Goal: Task Accomplishment & Management: Use online tool/utility

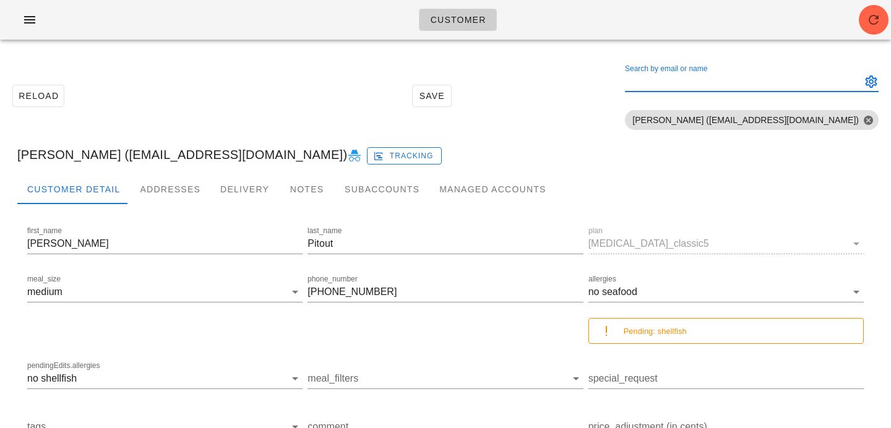
click at [819, 76] on input "Search by email or name" at bounding box center [742, 82] width 234 height 20
paste input "[EMAIL_ADDRESS][PERSON_NAME][DOMAIN_NAME]"
drag, startPoint x: 743, startPoint y: 81, endPoint x: 821, endPoint y: 83, distance: 78.0
click at [821, 83] on input "[EMAIL_ADDRESS][PERSON_NAME][DOMAIN_NAME]" at bounding box center [734, 82] width 219 height 20
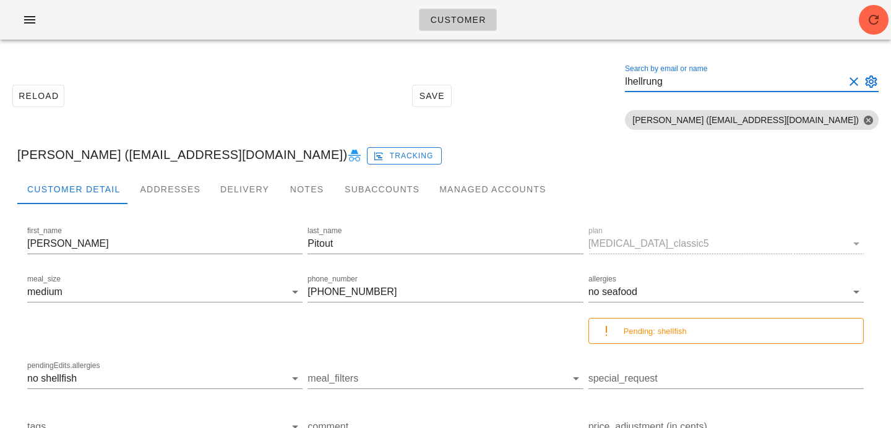
type input "lhellrung"
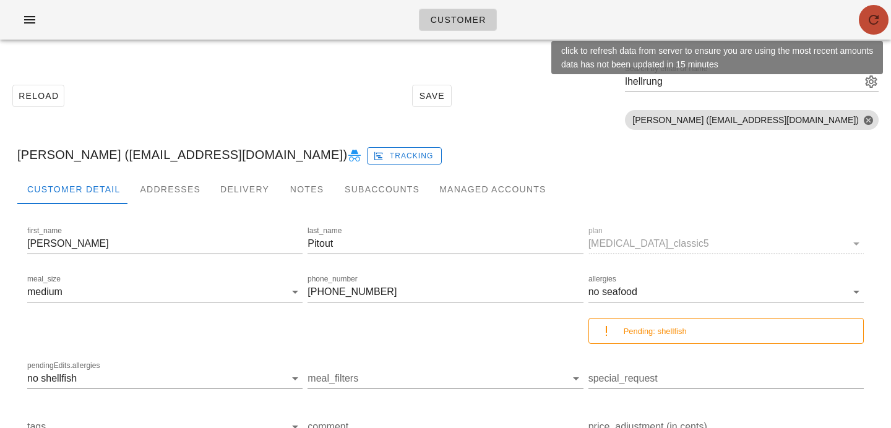
click at [878, 18] on icon "button" at bounding box center [874, 19] width 15 height 15
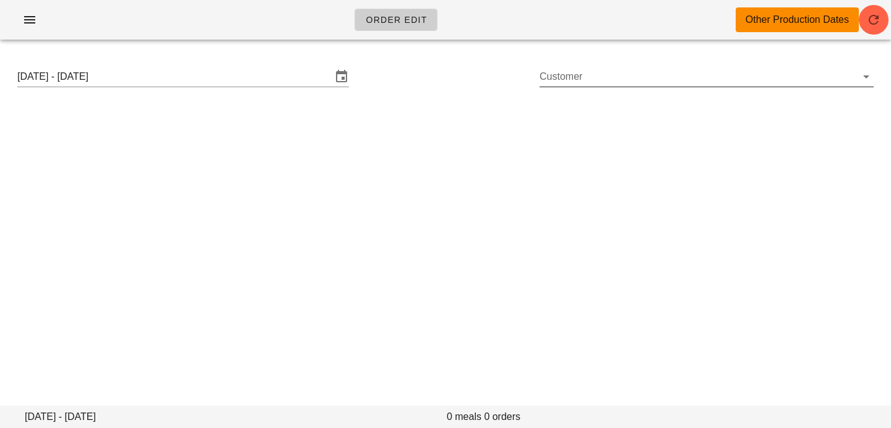
click at [640, 78] on input "Customer" at bounding box center [697, 77] width 314 height 20
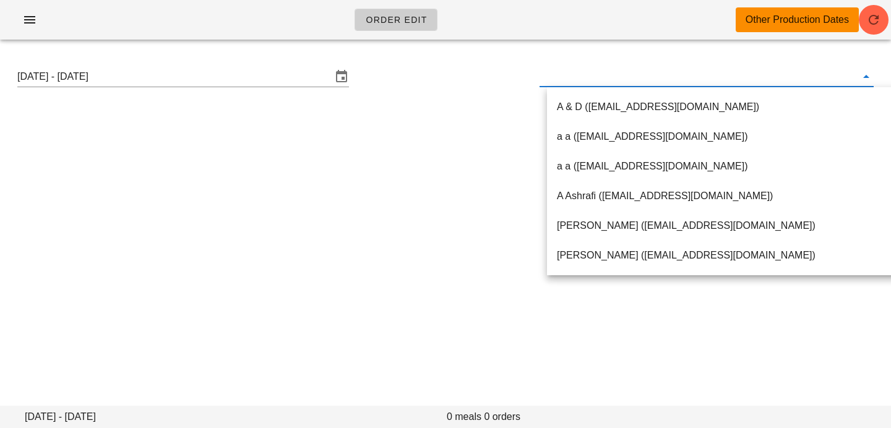
paste input "[EMAIL_ADDRESS][PERSON_NAME][DOMAIN_NAME]"
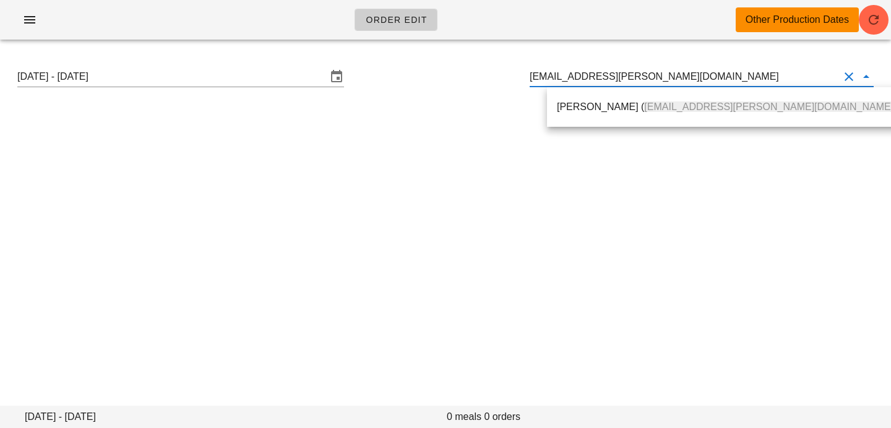
click at [625, 124] on div "Layne Hellrung ( lhellrung@cassels.com )" at bounding box center [727, 107] width 360 height 40
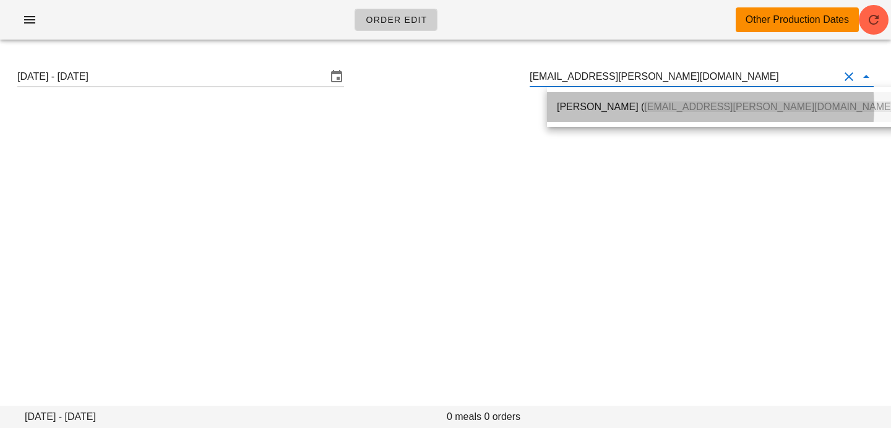
click at [625, 120] on div "Layne Hellrung ( lhellrung@cassels.com )" at bounding box center [727, 107] width 360 height 30
type input "[PERSON_NAME] ([EMAIL_ADDRESS][PERSON_NAME][DOMAIN_NAME])"
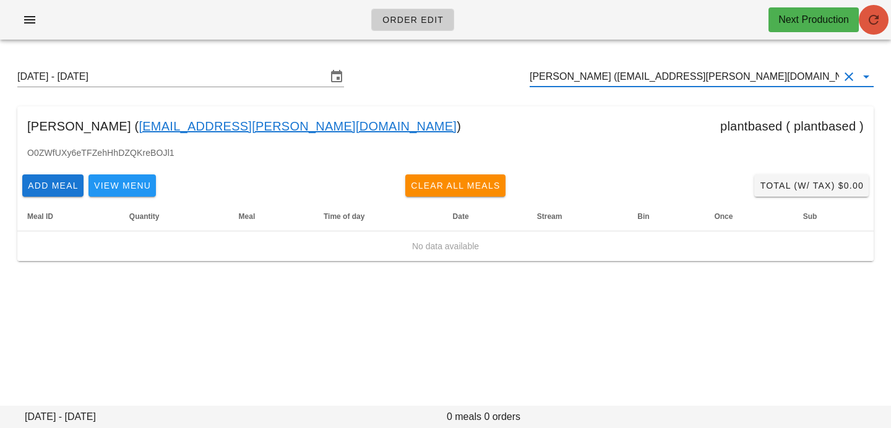
click at [876, 23] on icon "button" at bounding box center [874, 19] width 15 height 15
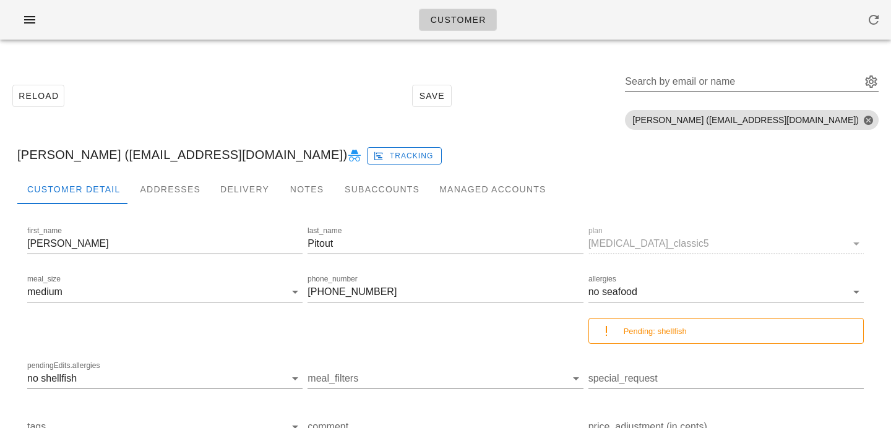
click at [720, 84] on input "Search by email or name" at bounding box center [742, 82] width 234 height 20
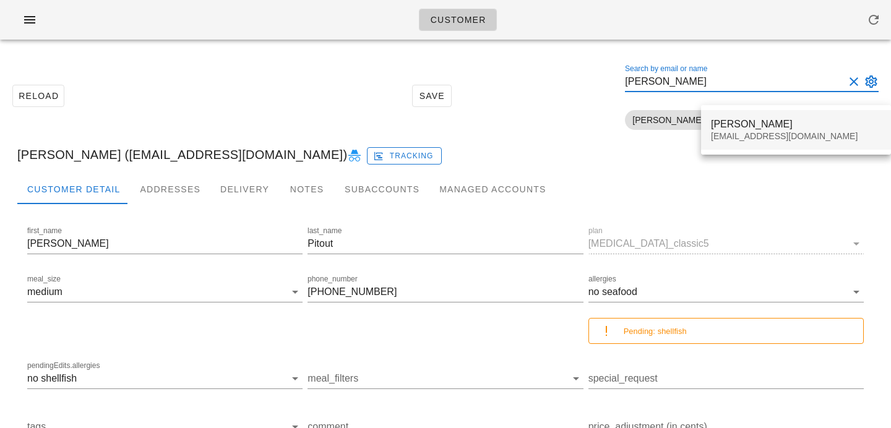
type input "jenny barnes"
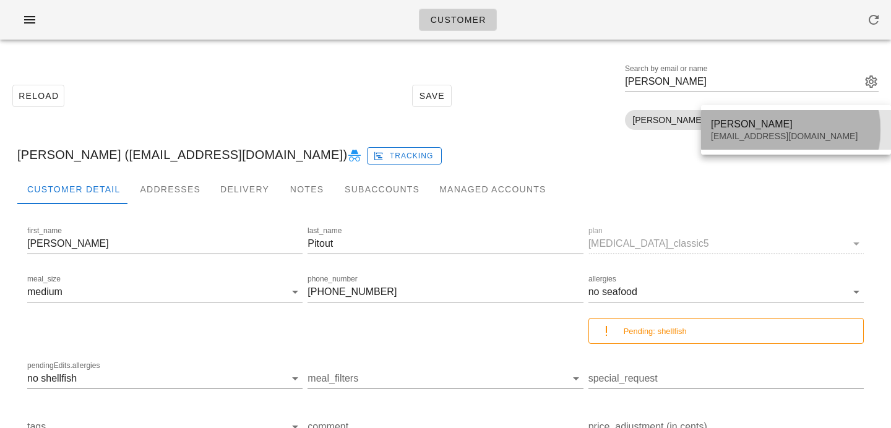
click at [724, 134] on div "[EMAIL_ADDRESS][DOMAIN_NAME]" at bounding box center [796, 136] width 170 height 11
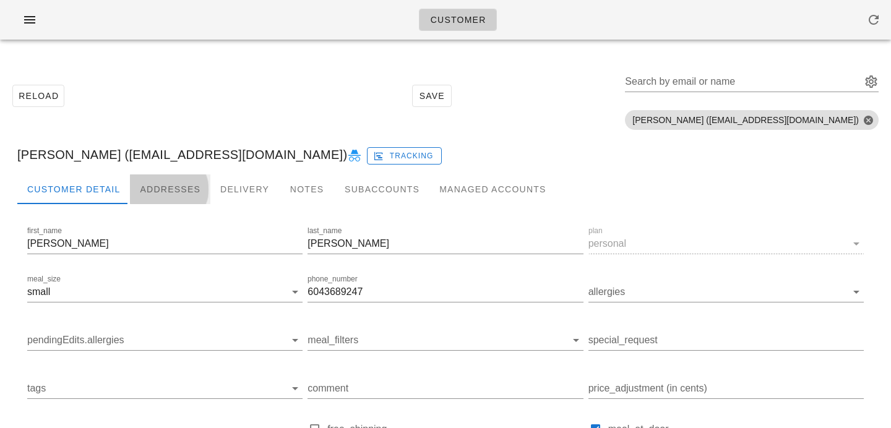
click at [149, 182] on div "Addresses" at bounding box center [170, 190] width 80 height 30
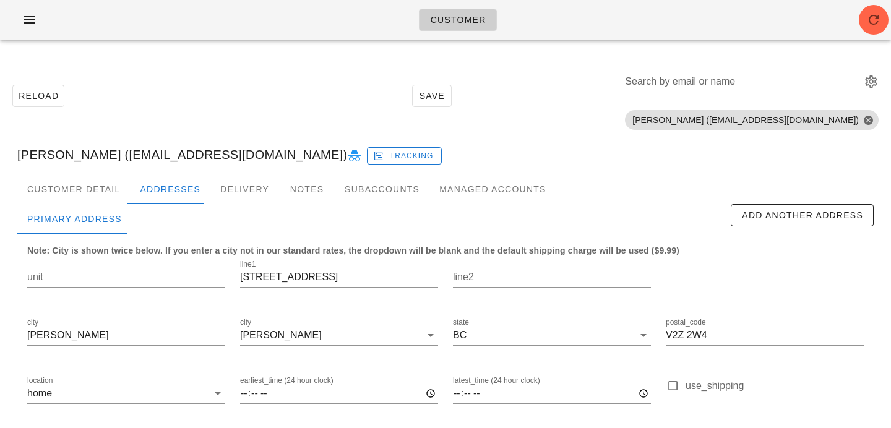
click at [783, 80] on input "Search by email or name" at bounding box center [742, 82] width 234 height 20
paste input "dkwetny@gmail.com"
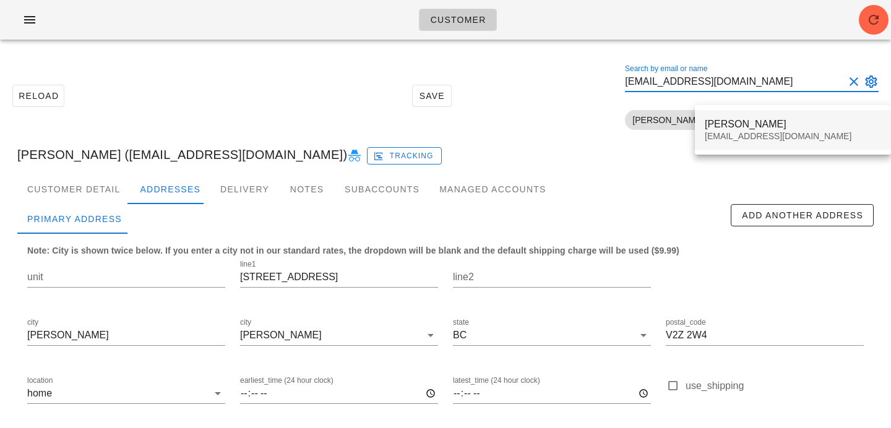
type input "dkwetny@gmail.com"
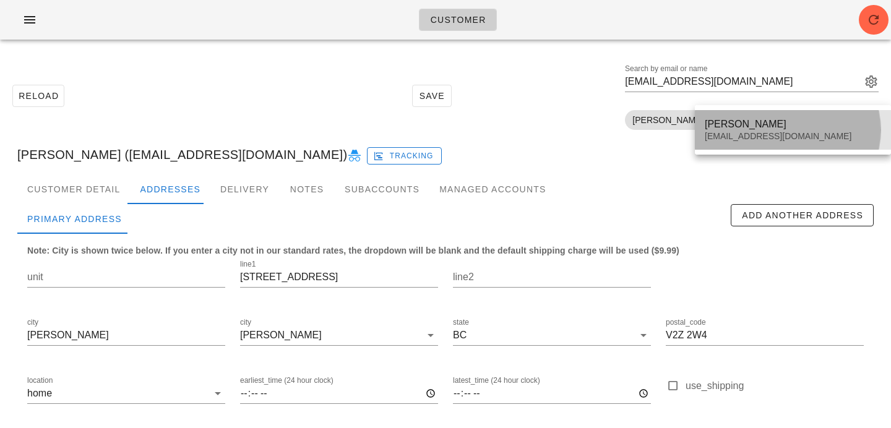
click at [746, 138] on div "dkwetny@gmail.com" at bounding box center [793, 136] width 176 height 11
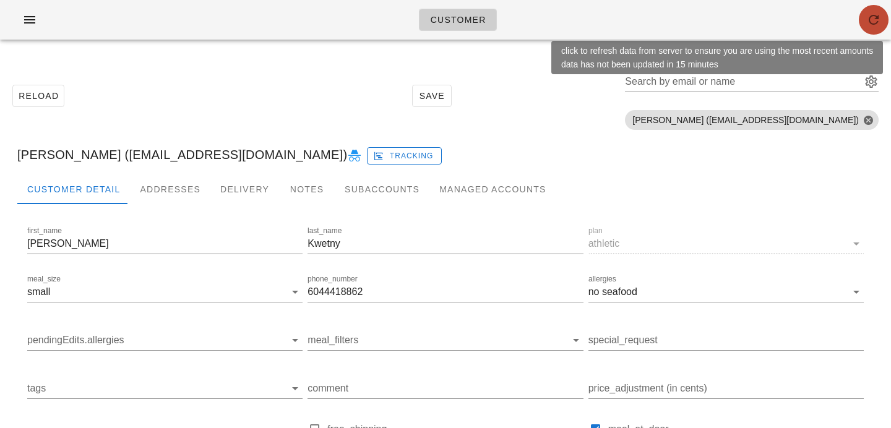
click at [877, 17] on icon "button" at bounding box center [874, 19] width 15 height 15
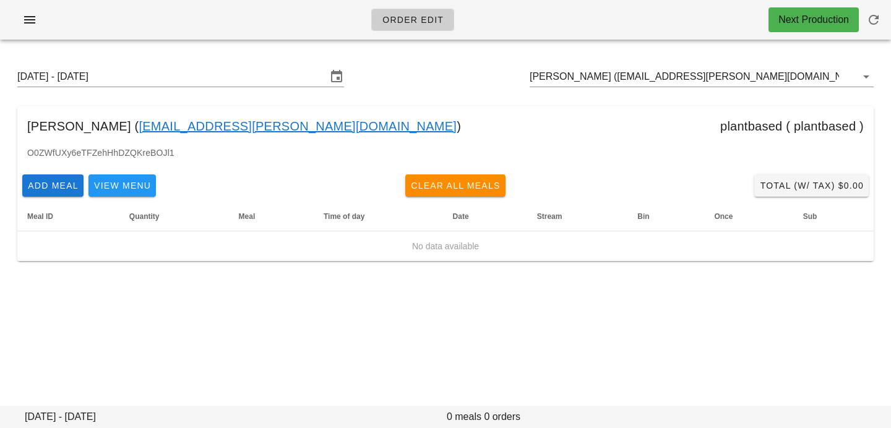
type input "[PERSON_NAME] * ([URL][DATE][DOMAIN_NAME])"
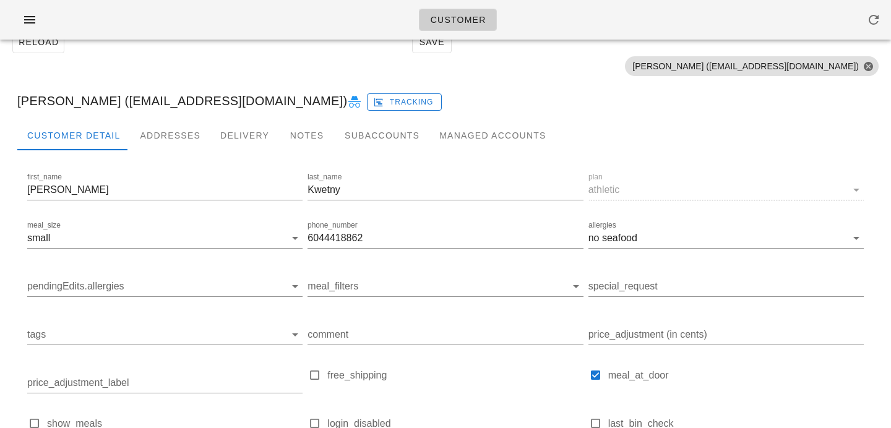
scroll to position [5, 0]
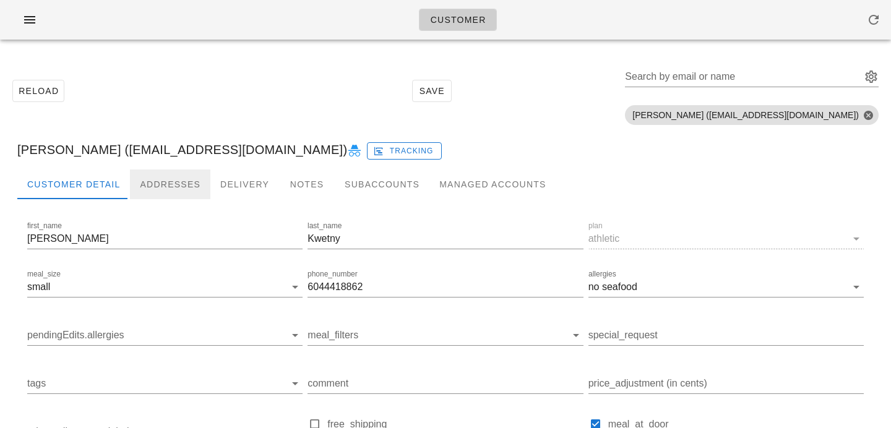
click at [158, 180] on div "Addresses" at bounding box center [170, 185] width 80 height 30
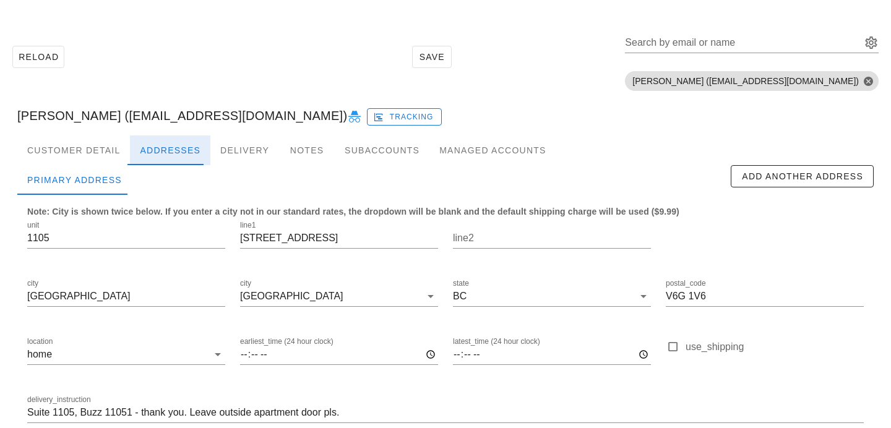
scroll to position [106, 0]
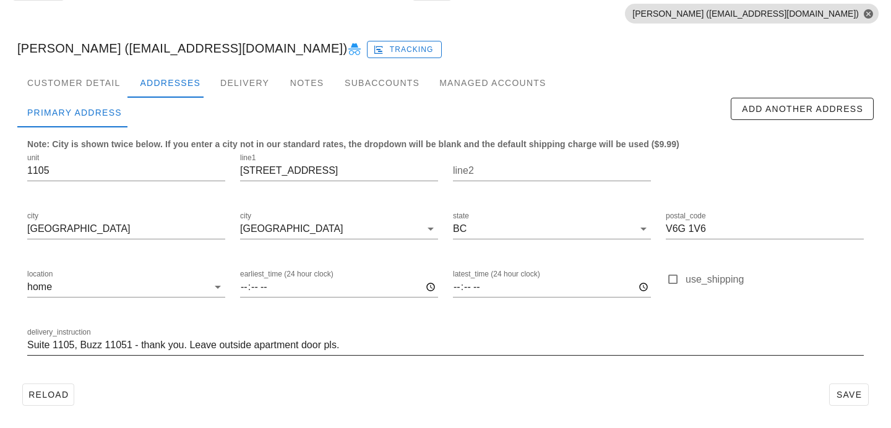
click at [346, 349] on input "Suite 1105, Buzz 11051 - thank you. Leave outside apartment door pls." at bounding box center [445, 346] width 837 height 20
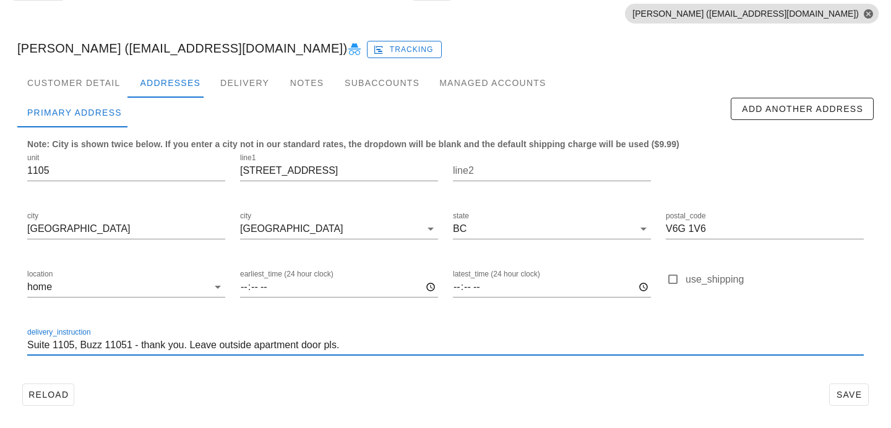
type input "Suite 1105, Buzz 11051 - thank you. Leave outside apartment door pls."
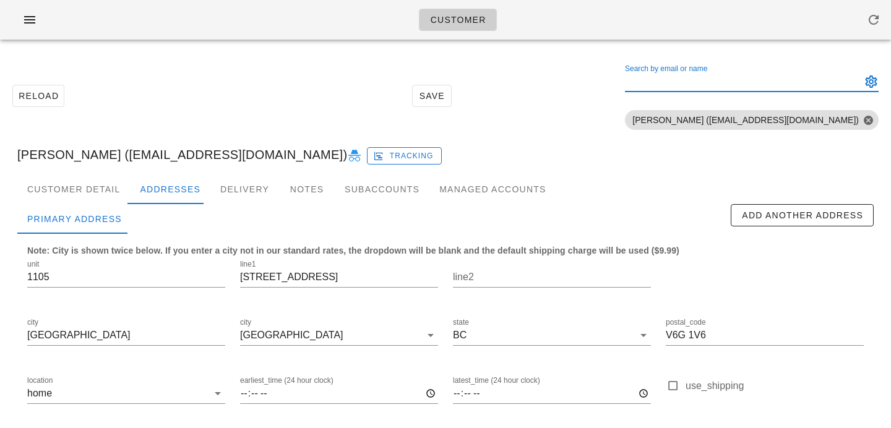
click at [781, 84] on input "Search by email or name" at bounding box center [742, 82] width 234 height 20
paste input "alaa.mansour@ymail.com"
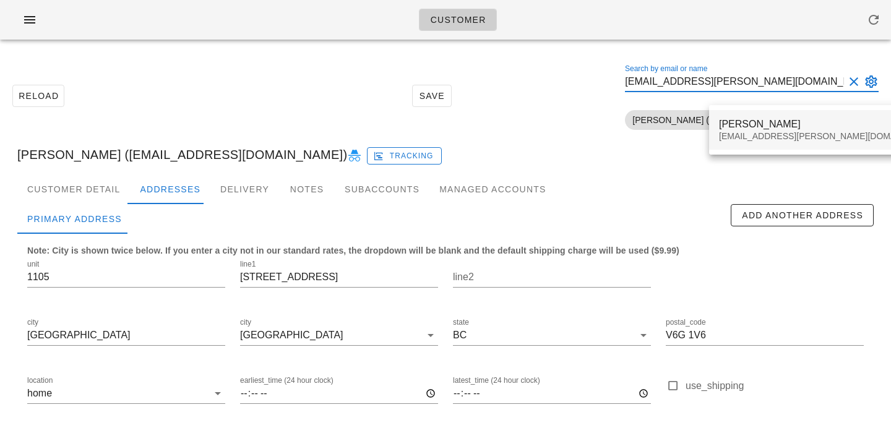
type input "alaa.mansour@ymail.com"
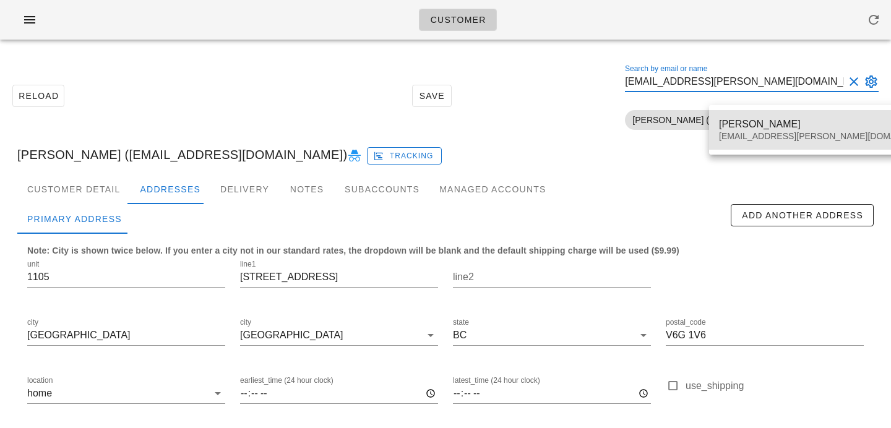
click at [761, 123] on div "Alaa Mansour" at bounding box center [828, 124] width 218 height 12
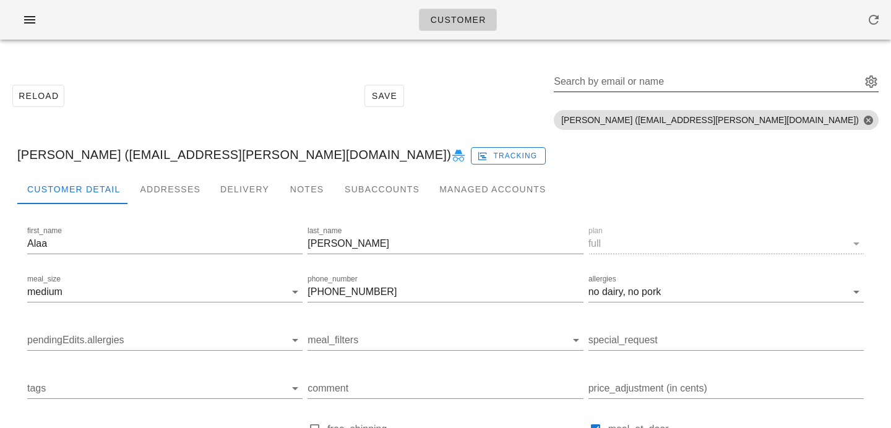
click at [726, 82] on input "Search by email or name" at bounding box center [706, 82] width 305 height 20
paste input "sassa_69@hotmail.com"
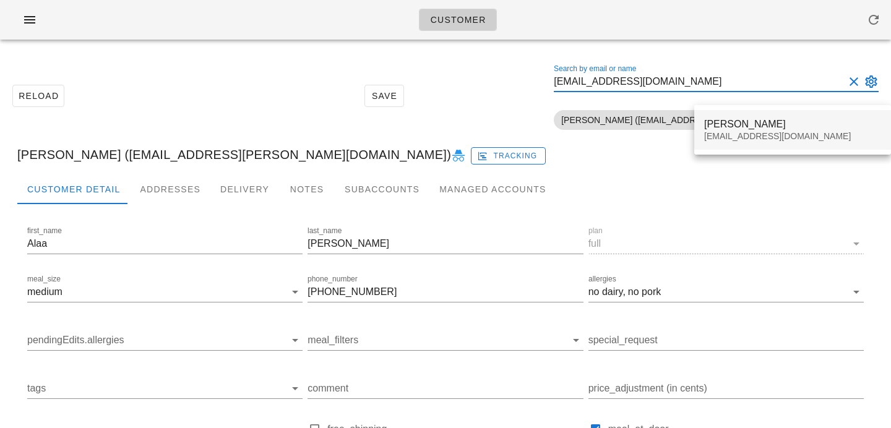
type input "sassa_69@hotmail.com"
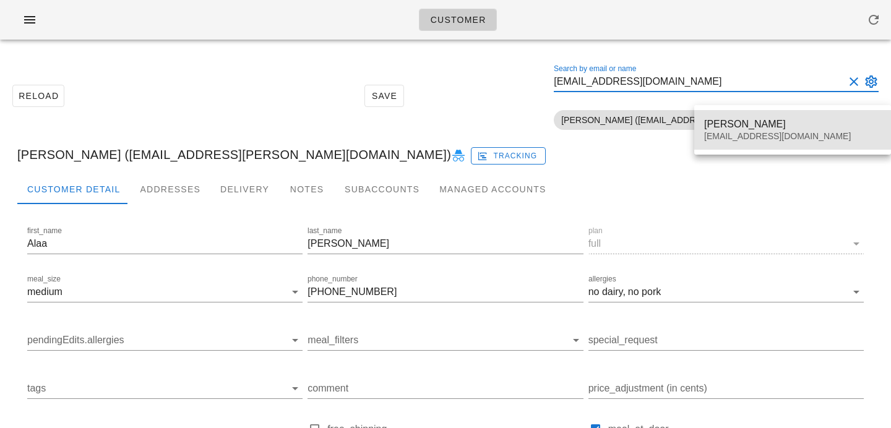
click at [748, 131] on div "sassa_69@hotmail.com" at bounding box center [793, 136] width 177 height 11
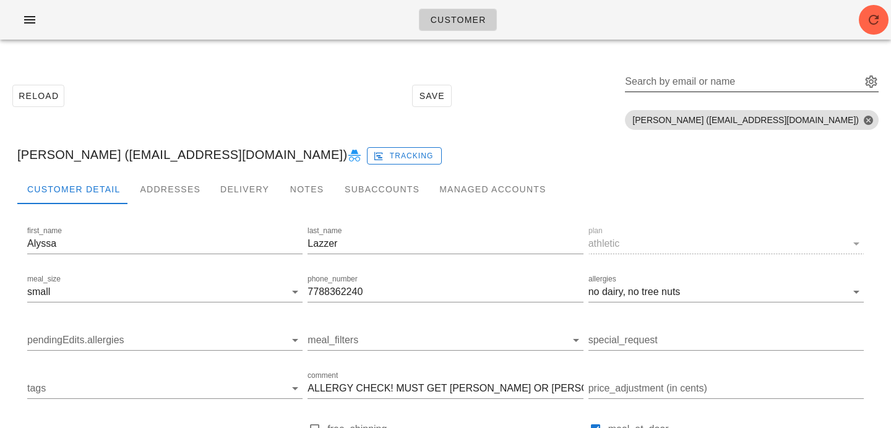
click at [747, 77] on div "Search by email or name" at bounding box center [742, 82] width 234 height 20
paste input "kewel72000@gmail.com"
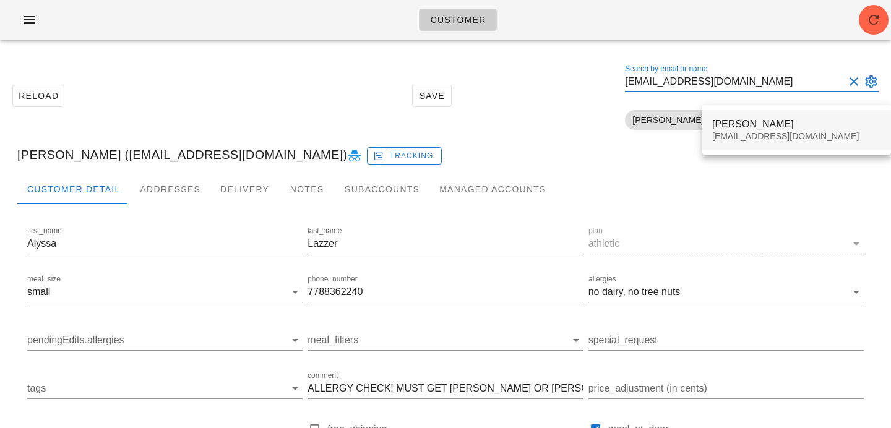
type input "kewel72000@gmail.com"
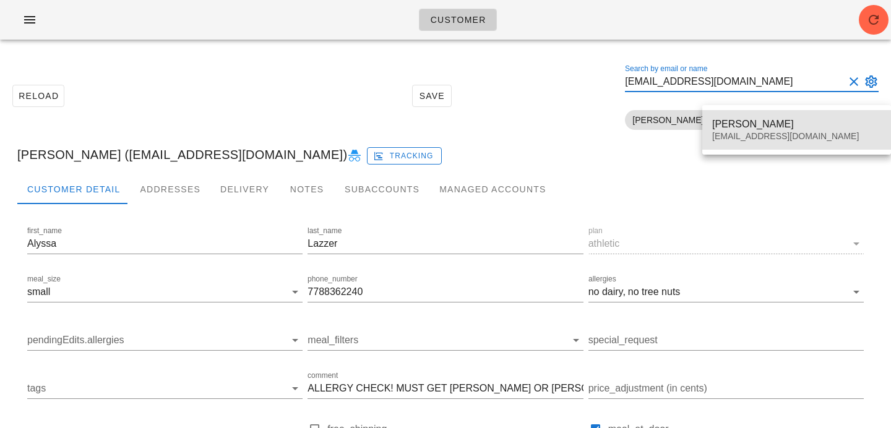
click at [748, 142] on div "Clint Rodrigues kewel72000@gmail.com" at bounding box center [797, 130] width 169 height 38
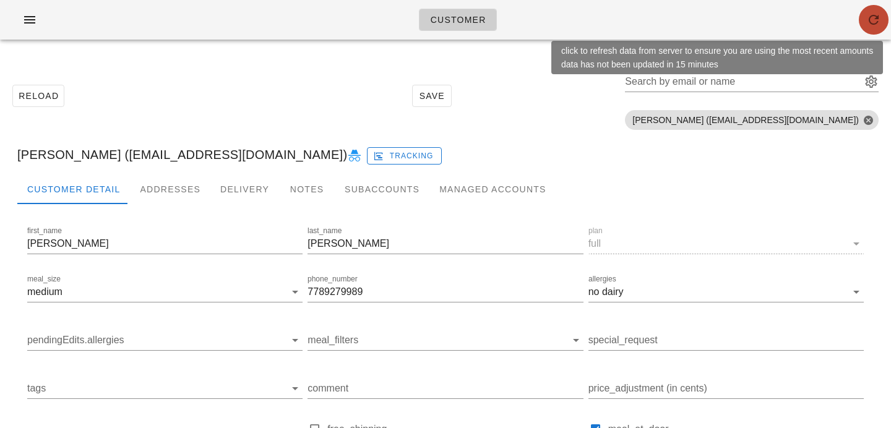
click at [880, 12] on icon "button" at bounding box center [874, 19] width 15 height 15
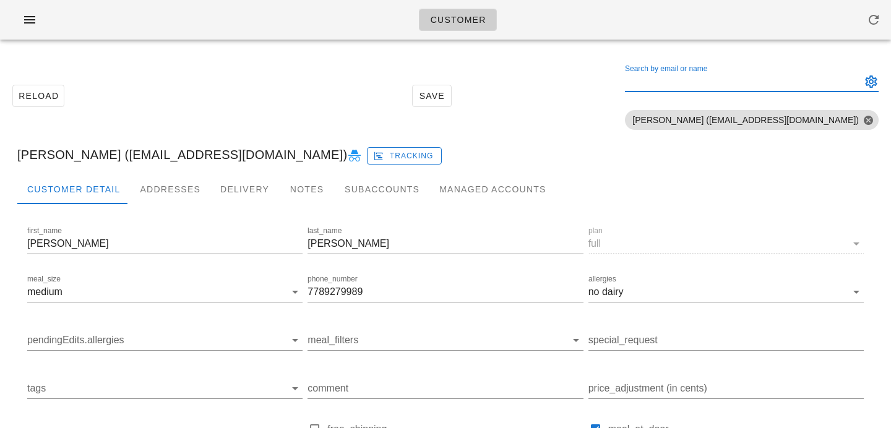
click at [698, 90] on input "Search by email or name" at bounding box center [742, 82] width 234 height 20
paste input "[EMAIL_ADDRESS][DOMAIN_NAME]"
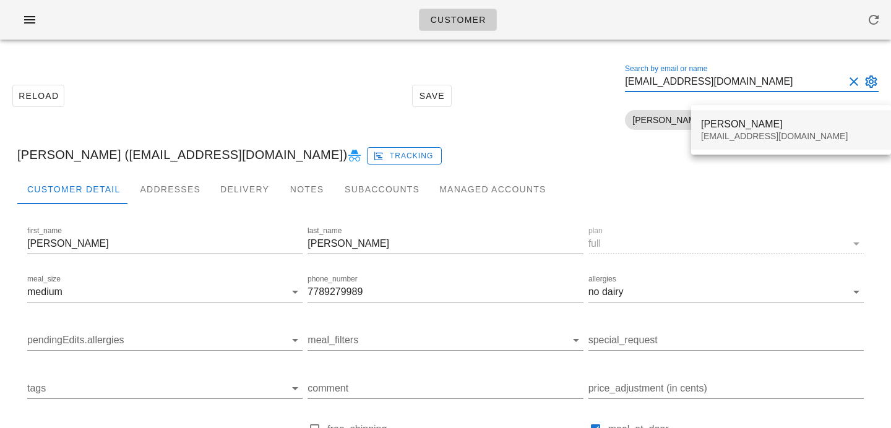
type input "[EMAIL_ADDRESS][DOMAIN_NAME]"
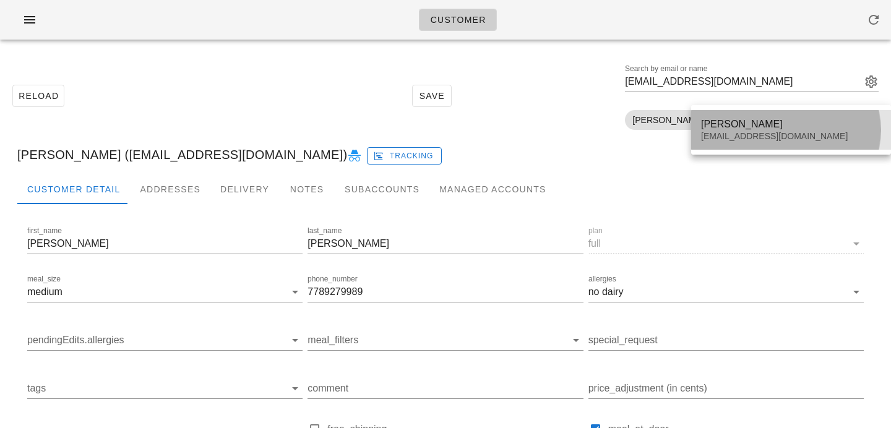
click at [707, 126] on div "Jon Wong" at bounding box center [791, 124] width 180 height 12
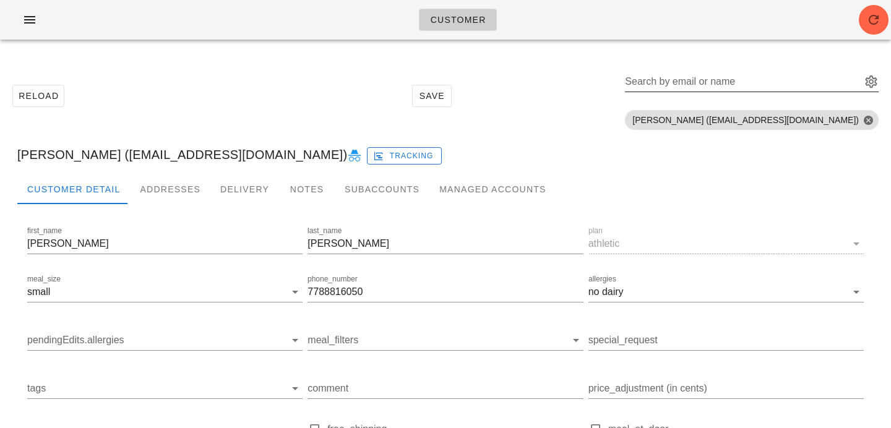
click at [707, 88] on input "Search by email or name" at bounding box center [742, 82] width 234 height 20
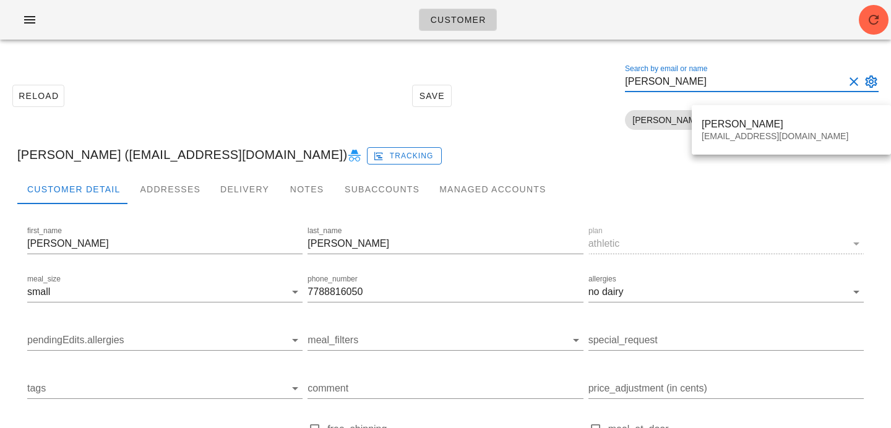
drag, startPoint x: 759, startPoint y: 80, endPoint x: 614, endPoint y: 80, distance: 145.5
click at [614, 80] on div "Reload Save Search by email or name nicole nou Include deleted accounts Include…" at bounding box center [445, 96] width 877 height 78
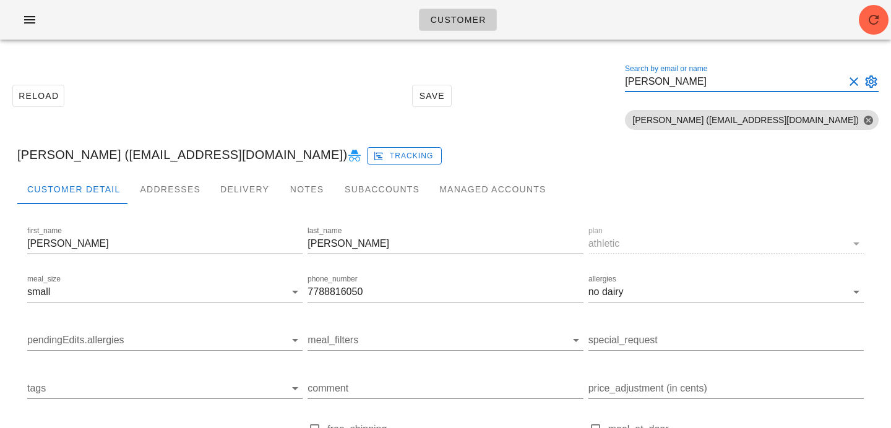
paste input "vannessa@informprojects.com"
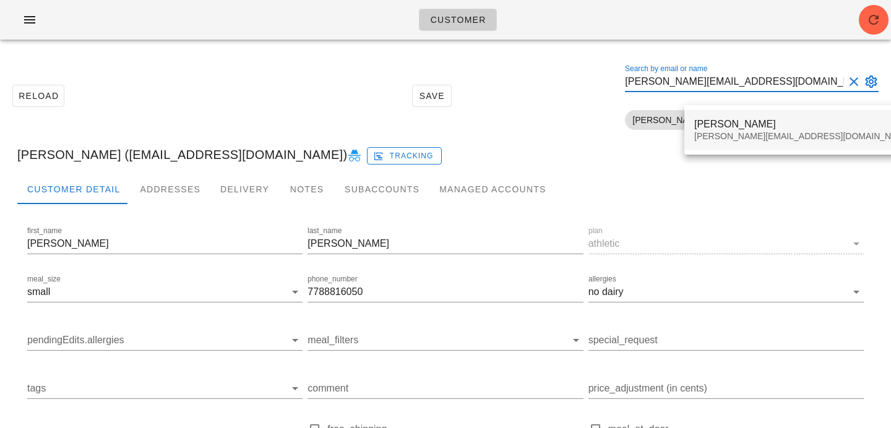
type input "vannessa@informprojects.com"
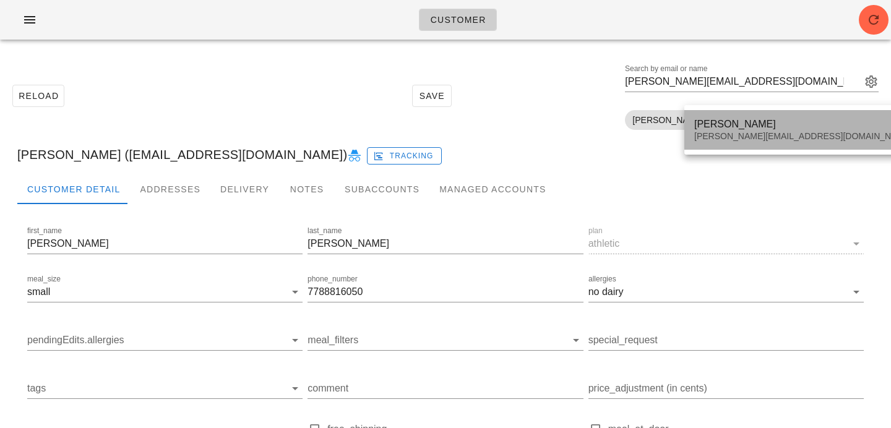
click at [706, 129] on div "Vannessa Chadd" at bounding box center [804, 124] width 218 height 12
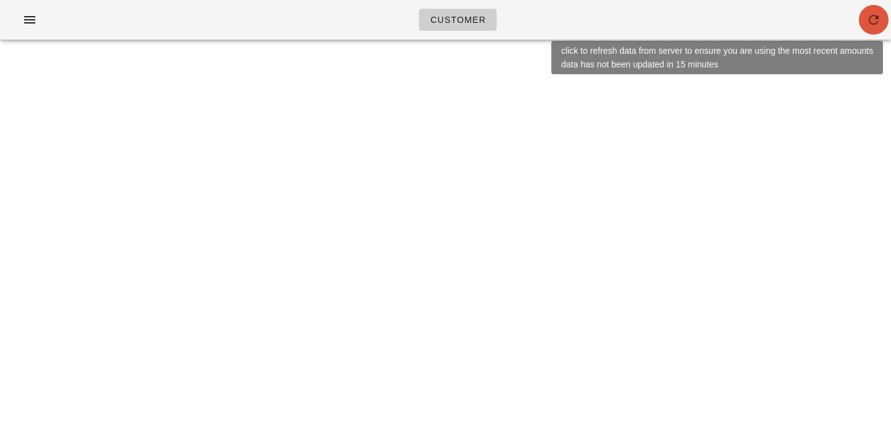
click at [870, 27] on button "button" at bounding box center [874, 20] width 30 height 30
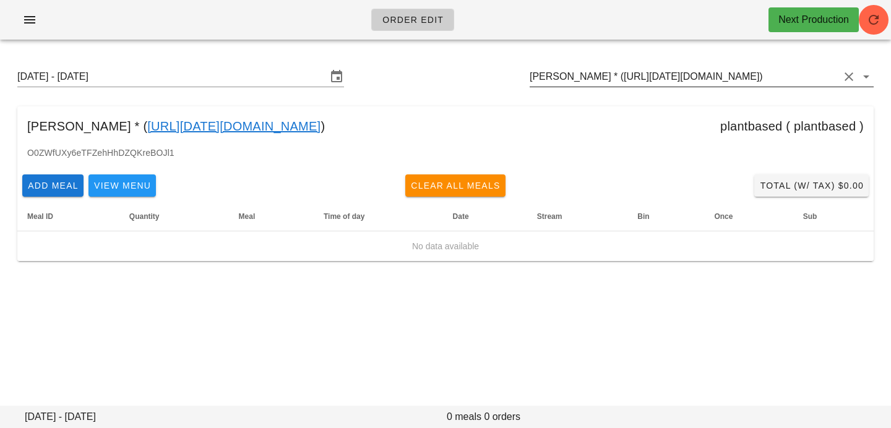
click at [614, 79] on input "[PERSON_NAME] * ([URL][DATE][DOMAIN_NAME])" at bounding box center [685, 77] width 310 height 20
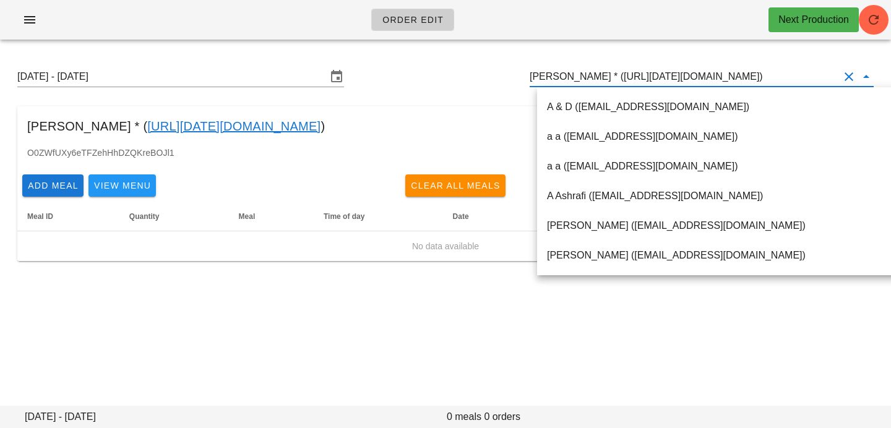
click at [851, 71] on button "Clear Customer" at bounding box center [849, 76] width 15 height 15
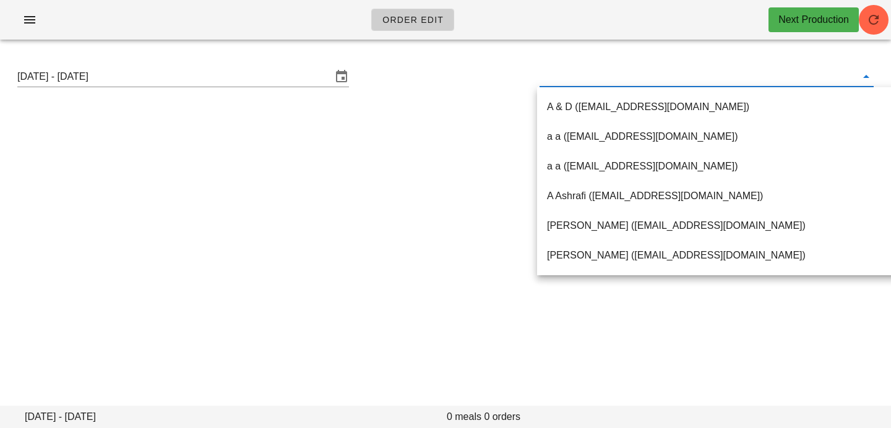
click at [852, 80] on input "text" at bounding box center [697, 77] width 314 height 20
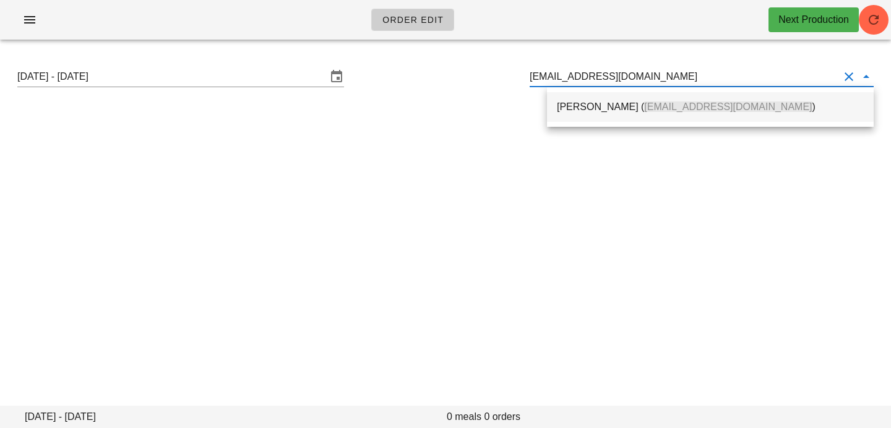
click at [693, 107] on span "[EMAIL_ADDRESS][DOMAIN_NAME]" at bounding box center [728, 107] width 168 height 11
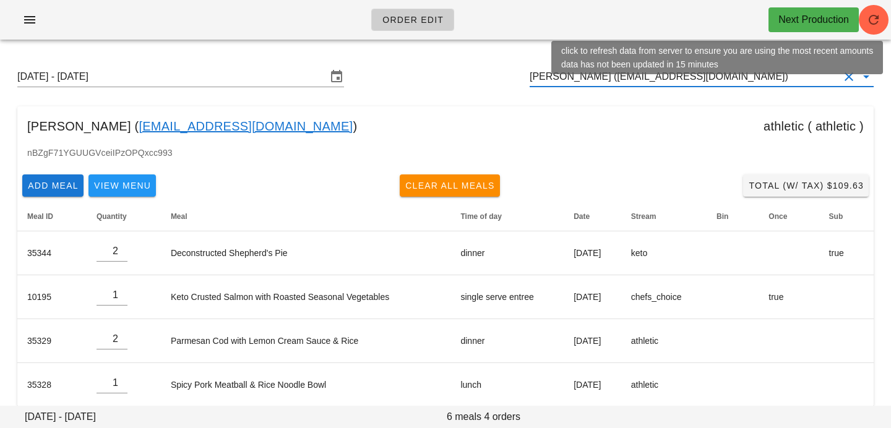
type input "[PERSON_NAME] ([EMAIL_ADDRESS][DOMAIN_NAME])"
click at [875, 30] on button "button" at bounding box center [874, 20] width 30 height 30
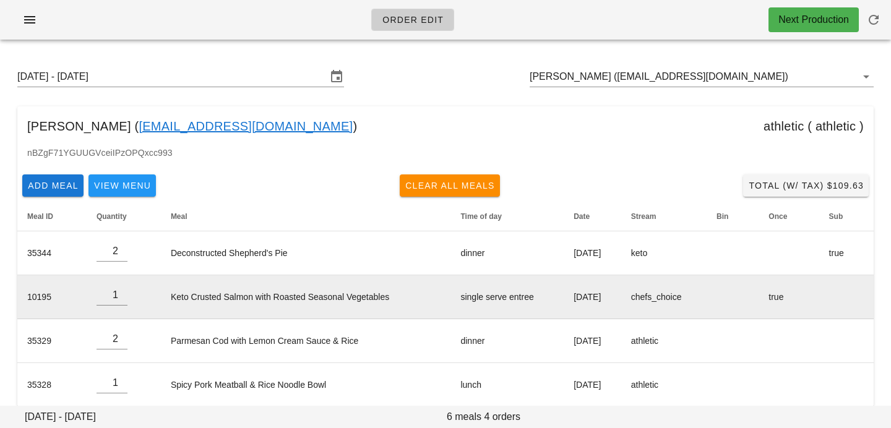
scroll to position [15, 0]
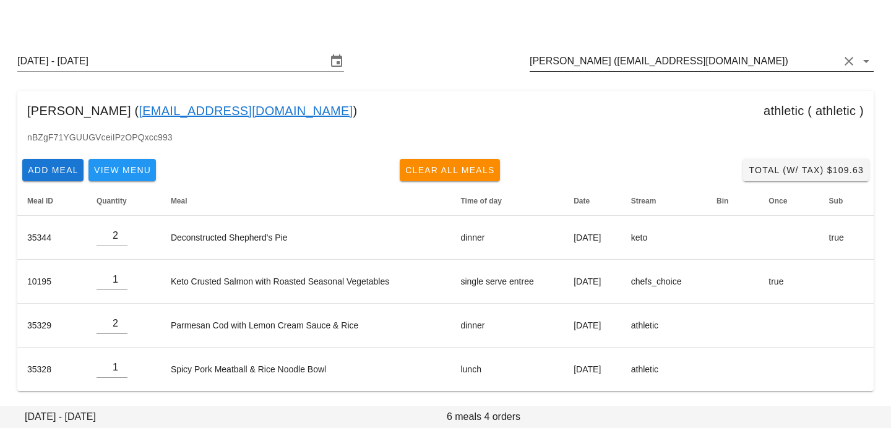
click at [777, 63] on input "[PERSON_NAME] ([EMAIL_ADDRESS][DOMAIN_NAME])" at bounding box center [685, 61] width 310 height 20
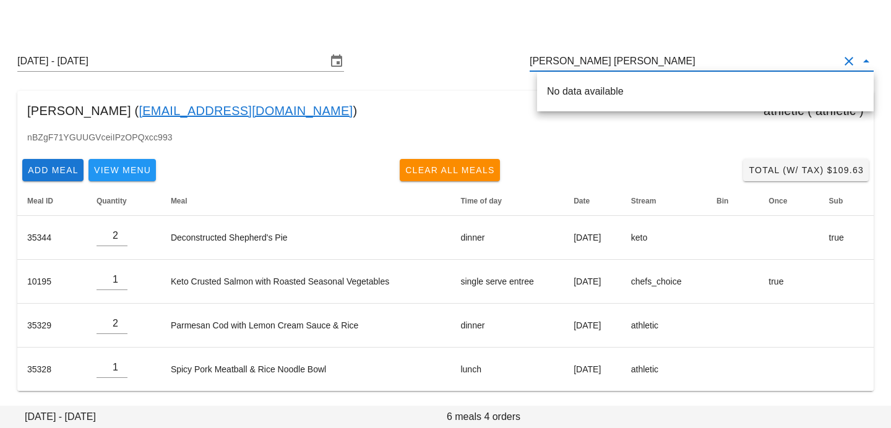
scroll to position [0, 0]
drag, startPoint x: 618, startPoint y: 61, endPoint x: 257, endPoint y: 22, distance: 363.6
click at [268, 25] on div "Order Edit Next Production Sunday August 31 - Saturday September 6 vanessa chad…" at bounding box center [445, 207] width 891 height 444
paste input "nessa@informprojects.com"
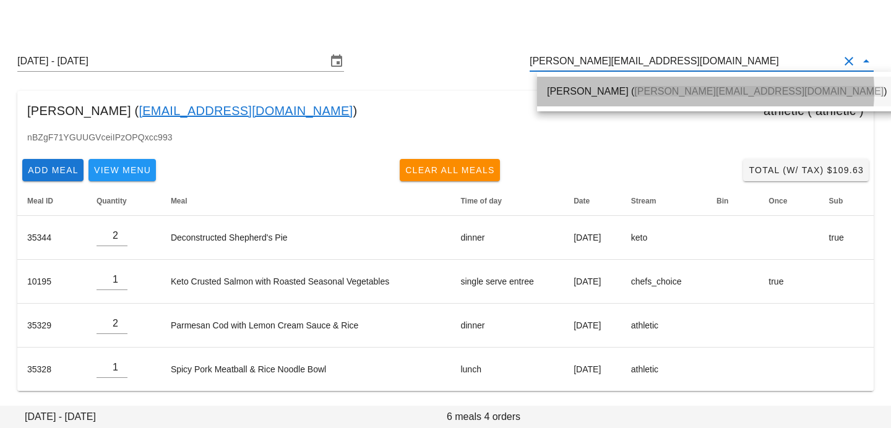
click at [549, 100] on div "Vannessa Chadd ( vannessa@informprojects.com )" at bounding box center [717, 91] width 340 height 27
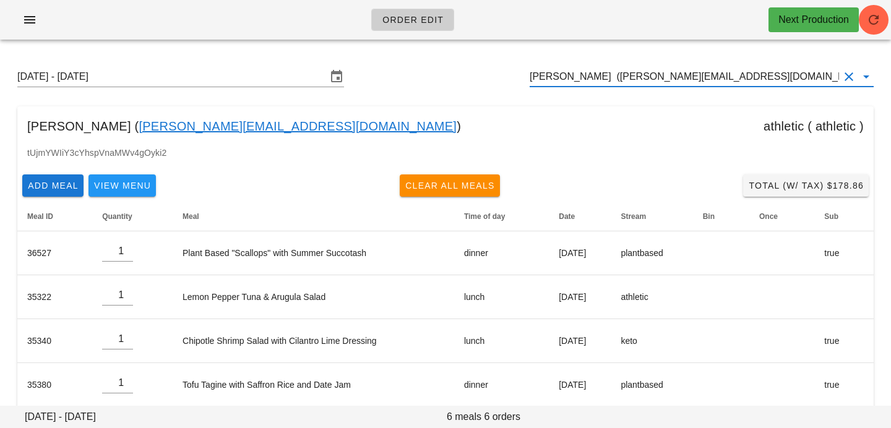
drag, startPoint x: 763, startPoint y: 76, endPoint x: 368, endPoint y: 25, distance: 398.2
click at [372, 25] on div "Order Edit Next Production Sunday August 31 - Saturday September 6 Vannessa Cha…" at bounding box center [445, 266] width 891 height 532
paste input "[EMAIL_ADDRESS][DOMAIN_NAME]"
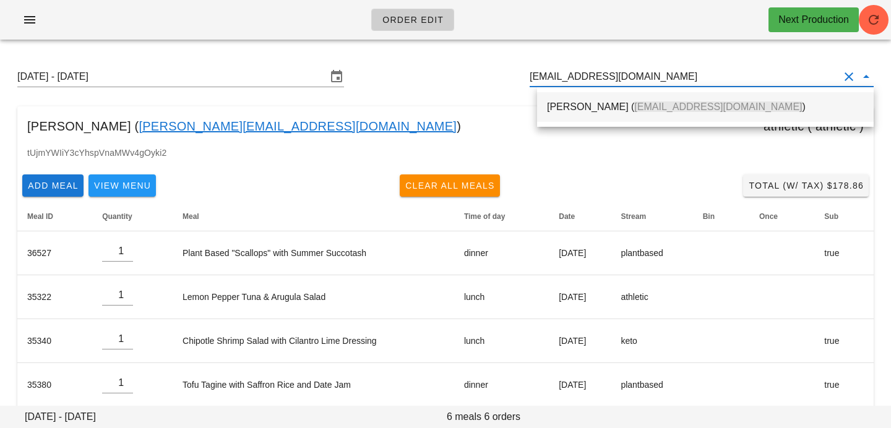
click at [542, 114] on div "Jenny Barnes ( footnotefarm@gmail.com )" at bounding box center [705, 107] width 337 height 30
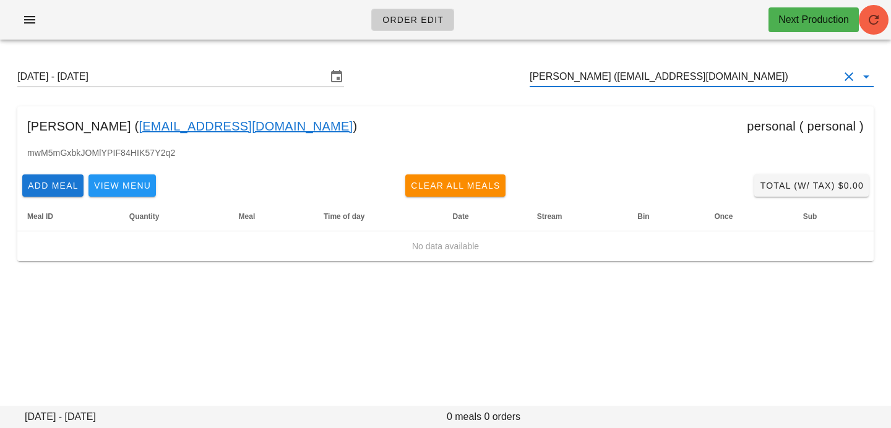
type input "[PERSON_NAME] ([EMAIL_ADDRESS][DOMAIN_NAME])"
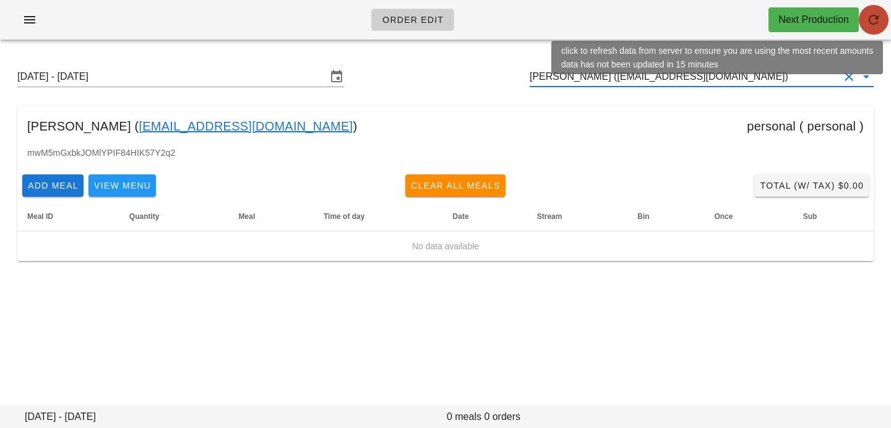
click at [880, 27] on button "button" at bounding box center [874, 20] width 30 height 30
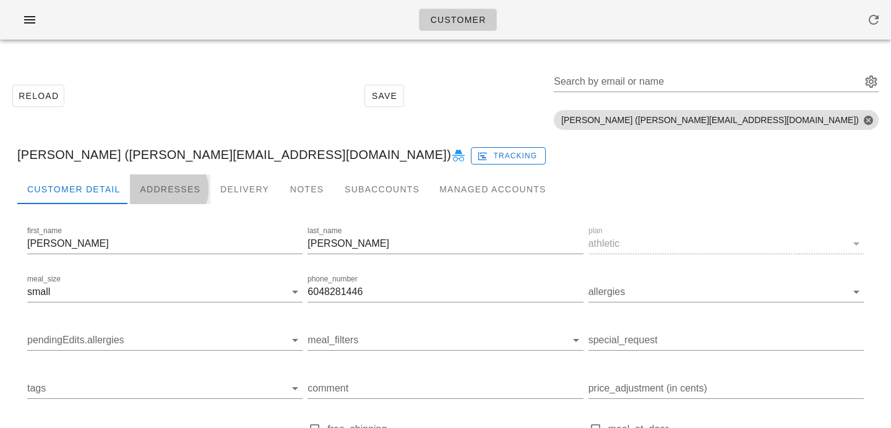
click at [190, 184] on div "Addresses" at bounding box center [170, 190] width 80 height 30
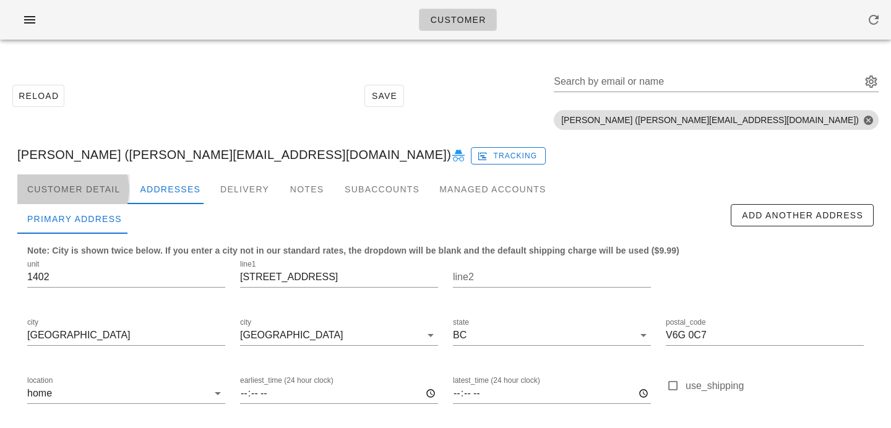
click at [113, 189] on div "Customer Detail" at bounding box center [73, 190] width 113 height 30
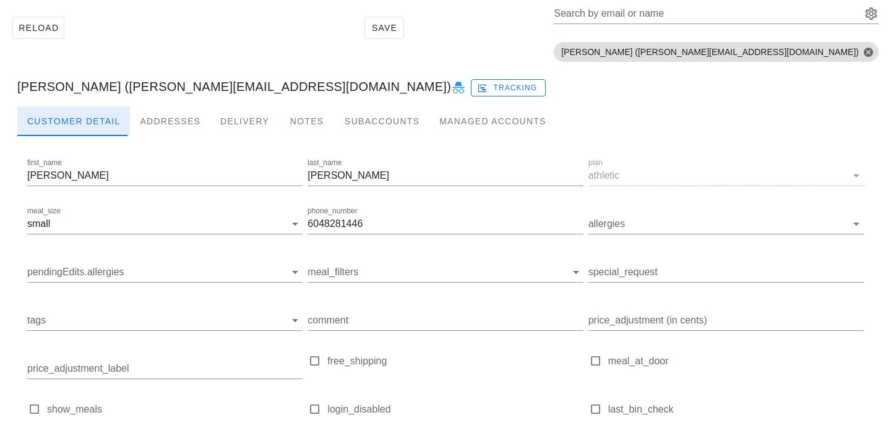
scroll to position [71, 0]
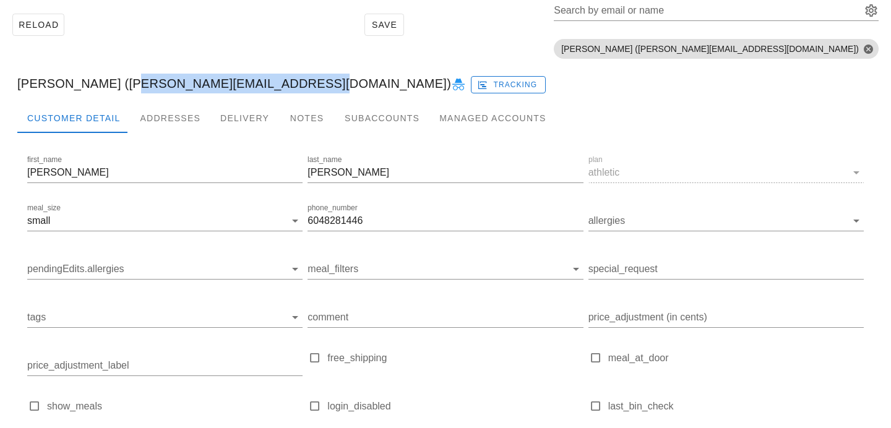
drag, startPoint x: 121, startPoint y: 84, endPoint x: 291, endPoint y: 85, distance: 170.3
click at [291, 85] on div "[PERSON_NAME] ([PERSON_NAME][EMAIL_ADDRESS][DOMAIN_NAME]) Tracking" at bounding box center [445, 84] width 877 height 40
copy div "[PERSON_NAME][EMAIL_ADDRESS][DOMAIN_NAME]"
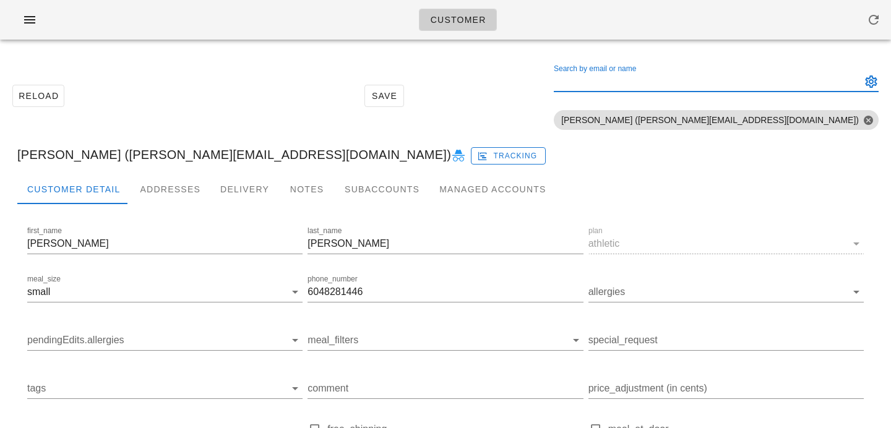
click at [715, 83] on input "Search by email or name" at bounding box center [706, 82] width 305 height 20
paste input "[EMAIL_ADDRESS][DOMAIN_NAME]"
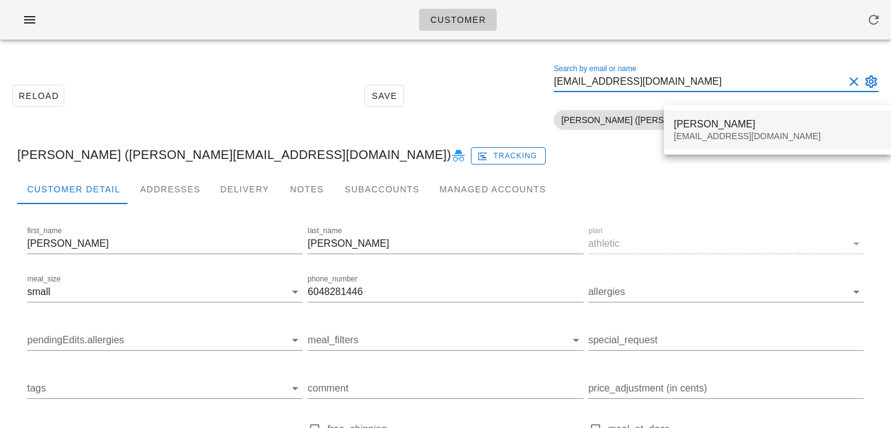
type input "[EMAIL_ADDRESS][DOMAIN_NAME]"
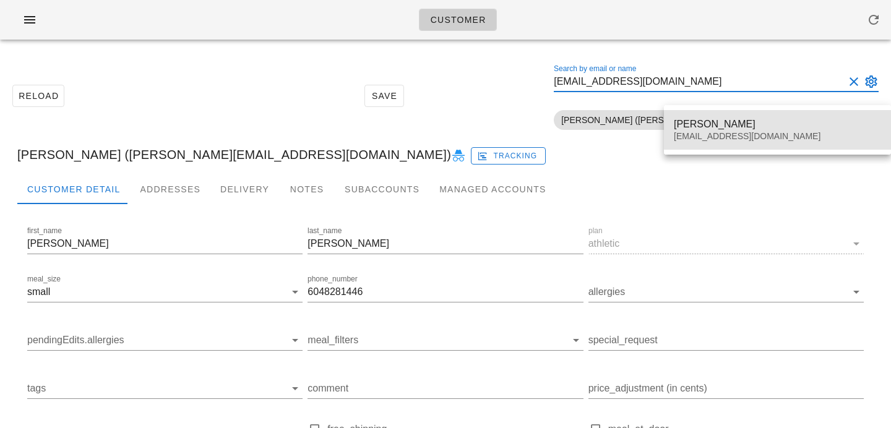
click at [714, 116] on div "Jenny Barnes footnotefarm@gmail.com" at bounding box center [777, 130] width 207 height 38
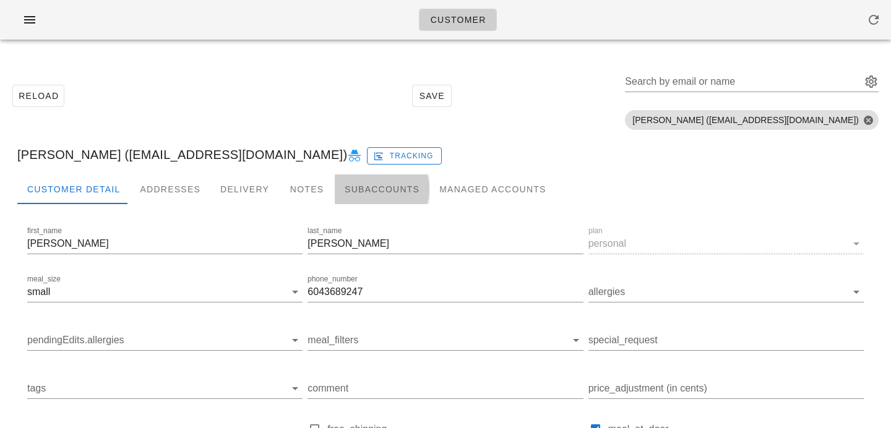
click at [340, 187] on div "Subaccounts" at bounding box center [382, 190] width 95 height 30
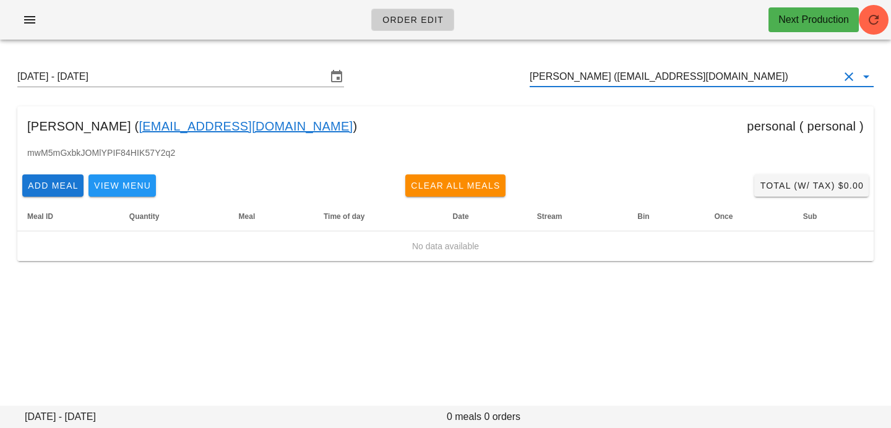
scroll to position [1, 0]
click at [725, 79] on input "[PERSON_NAME] ([EMAIL_ADDRESS][DOMAIN_NAME])" at bounding box center [685, 77] width 310 height 20
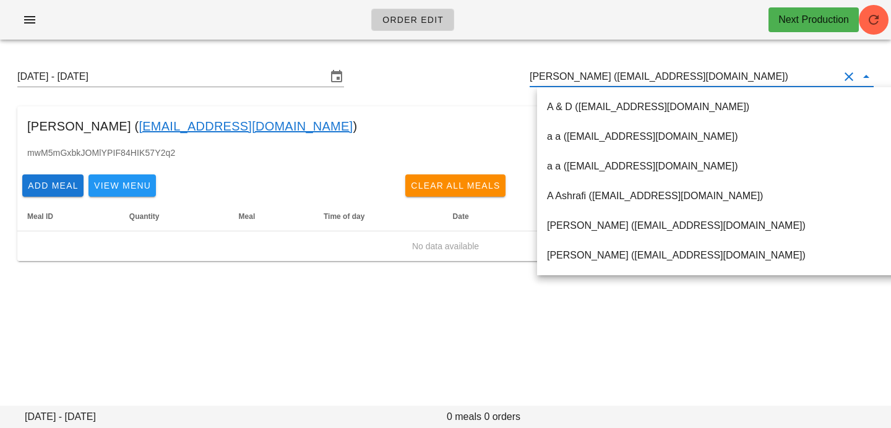
paste input "[EMAIL_ADDRESS][DOMAIN_NAME]"
type input "[EMAIL_ADDRESS][DOMAIN_NAME]"
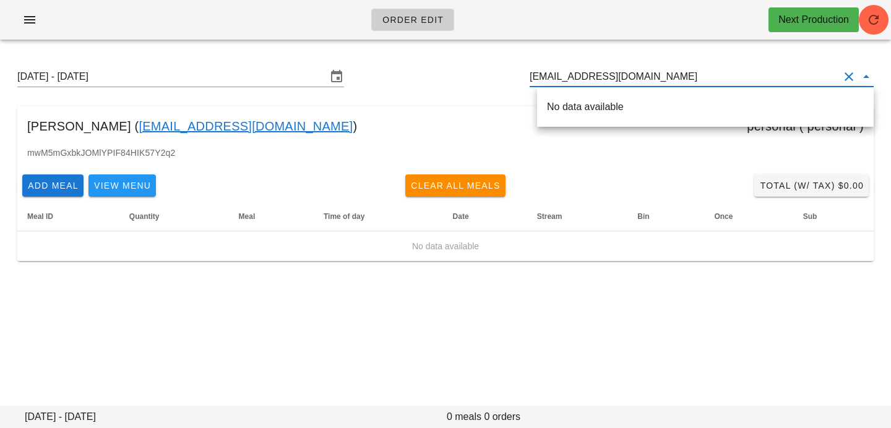
drag, startPoint x: 672, startPoint y: 77, endPoint x: 359, endPoint y: 72, distance: 313.3
click at [363, 74] on div "[DATE] - [DATE] [EMAIL_ADDRESS][DOMAIN_NAME]" at bounding box center [445, 77] width 877 height 40
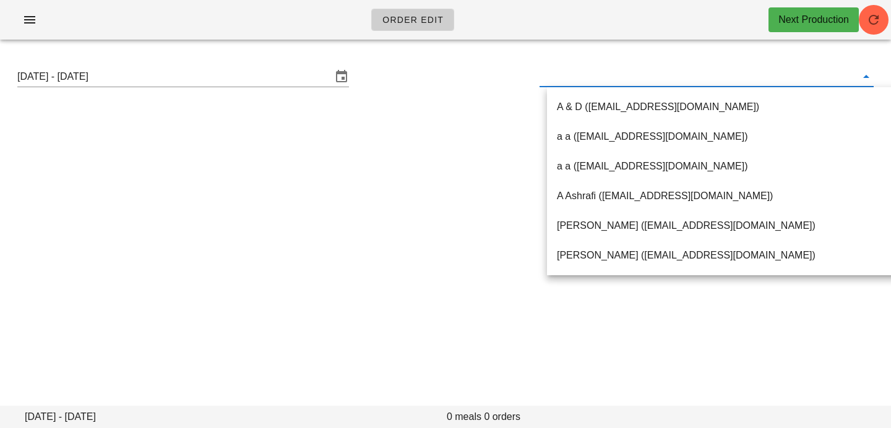
paste input "[EMAIL_ADDRESS][DOMAIN_NAME]"
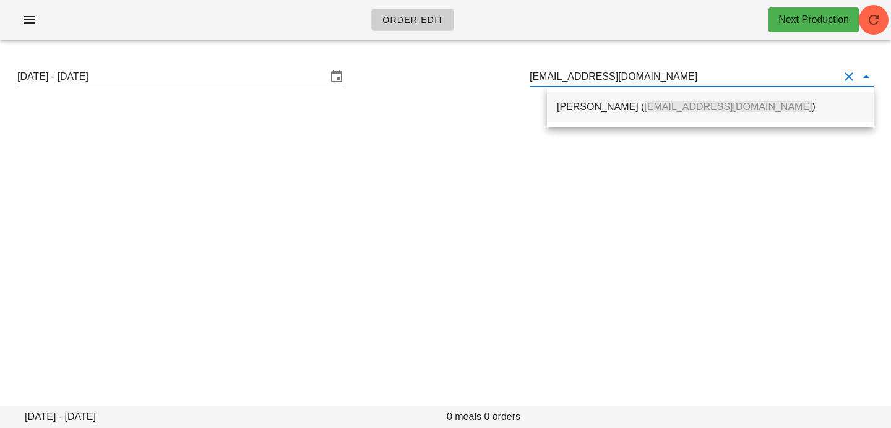
click at [619, 111] on div "[PERSON_NAME] ( [EMAIL_ADDRESS][DOMAIN_NAME] )" at bounding box center [710, 107] width 307 height 12
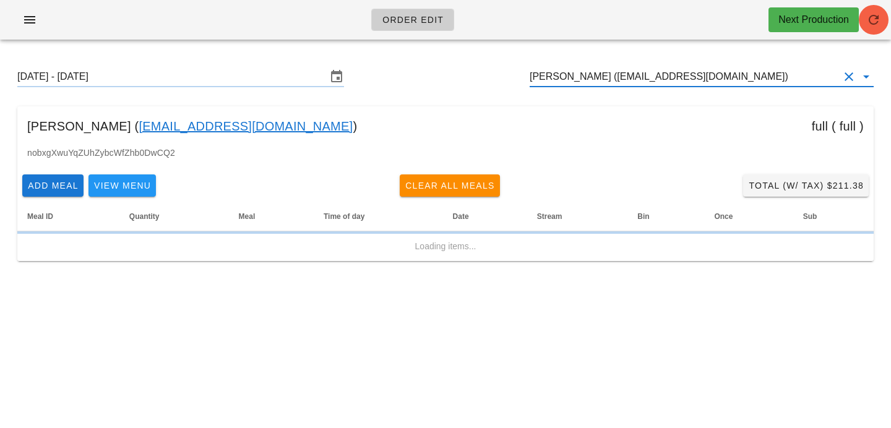
type input "[PERSON_NAME] ([EMAIL_ADDRESS][DOMAIN_NAME])"
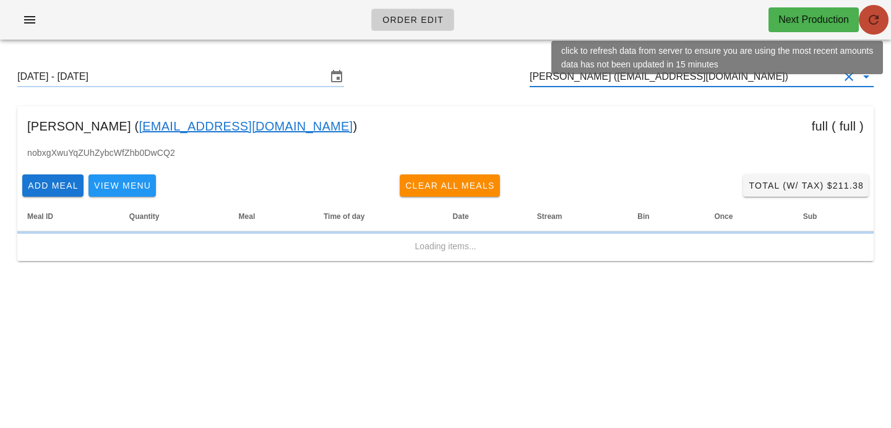
click at [875, 31] on button "button" at bounding box center [874, 20] width 30 height 30
